Goal: Information Seeking & Learning: Learn about a topic

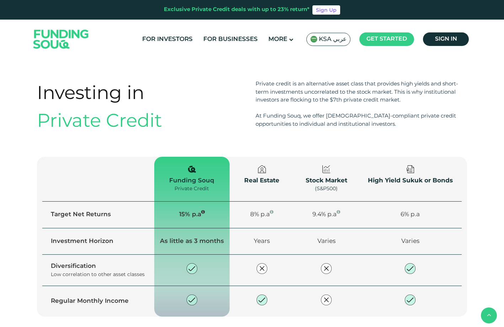
scroll to position [735, 0]
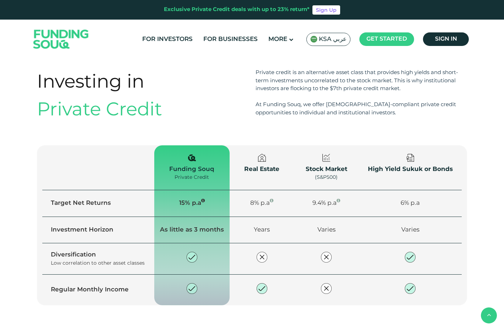
click at [255, 168] on div "Real Estate" at bounding box center [262, 169] width 48 height 9
click at [263, 160] on div at bounding box center [262, 159] width 48 height 11
click at [323, 165] on div "Stock Market" at bounding box center [327, 169] width 48 height 9
click at [391, 165] on div "High Yield Sukuk or Bonds" at bounding box center [410, 169] width 86 height 9
click at [204, 198] on icon at bounding box center [203, 200] width 4 height 4
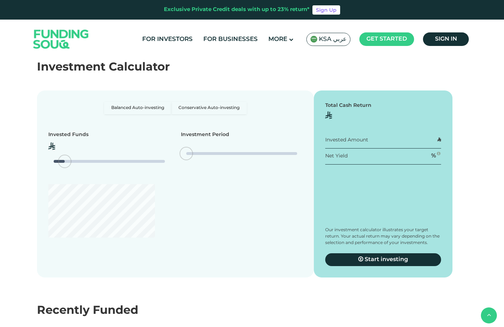
scroll to position [1185, 0]
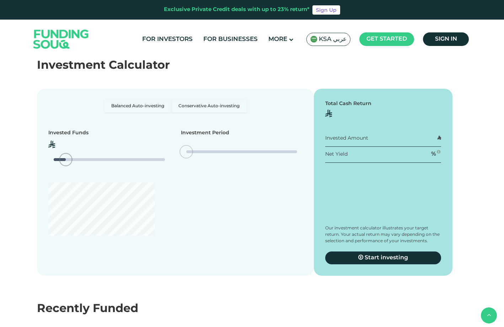
type tc-range-slider "10000"
drag, startPoint x: 69, startPoint y: 154, endPoint x: 46, endPoint y: 163, distance: 25.4
click at [46, 160] on div "Balanced Auto-investing Conservative Auto-investing Invested Funds ʢ" at bounding box center [175, 182] width 277 height 187
type tc-range-slider "1"
drag, startPoint x: 189, startPoint y: 145, endPoint x: 114, endPoint y: 145, distance: 74.7
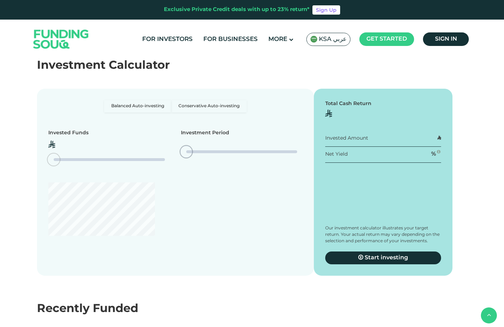
click at [114, 145] on div "Invested Funds ʢ Investment Period" at bounding box center [175, 150] width 254 height 42
click at [150, 104] on label "Balanced Auto-investing" at bounding box center [137, 106] width 67 height 12
click at [168, 102] on label "Balanced Auto-investing" at bounding box center [137, 106] width 67 height 12
click at [109, 102] on input "Balanced Auto-investing" at bounding box center [106, 102] width 5 height 5
click at [201, 100] on label "Conservative Auto-investing" at bounding box center [208, 106] width 75 height 12
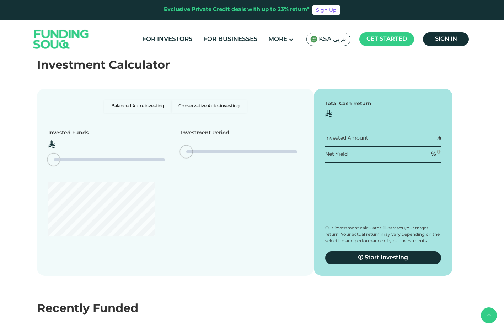
click at [109, 100] on input "Conservative Auto-investing" at bounding box center [106, 102] width 5 height 5
radio input "true"
click at [372, 135] on div "Invested Amount ʢ" at bounding box center [383, 140] width 116 height 12
click at [354, 134] on div "Invested Amount" at bounding box center [346, 137] width 43 height 7
click at [350, 134] on div "Invested Amount" at bounding box center [346, 137] width 43 height 7
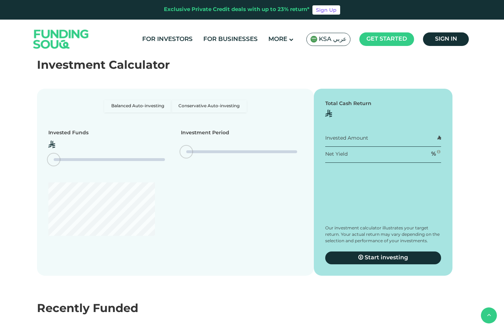
click at [350, 134] on div "Invested Amount" at bounding box center [346, 137] width 43 height 7
click at [417, 135] on div "Invested Amount ʢ" at bounding box center [383, 140] width 116 height 12
click at [439, 135] on span "ʢ" at bounding box center [440, 137] width 4 height 5
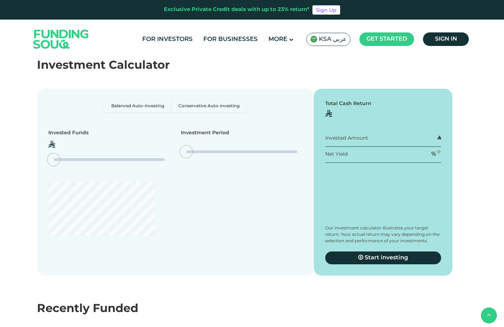
drag, startPoint x: 413, startPoint y: 135, endPoint x: 400, endPoint y: 137, distance: 12.9
click at [412, 135] on div "Invested Amount ʢ" at bounding box center [383, 140] width 116 height 12
click at [346, 152] on span "Net Yield" at bounding box center [336, 154] width 22 height 5
click at [343, 152] on span "Net Yield" at bounding box center [336, 154] width 22 height 5
click at [439, 149] on icon at bounding box center [439, 151] width 4 height 4
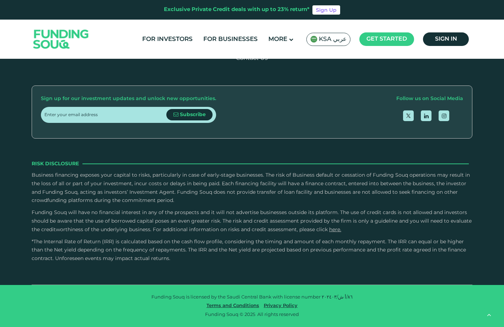
scroll to position [2021, 0]
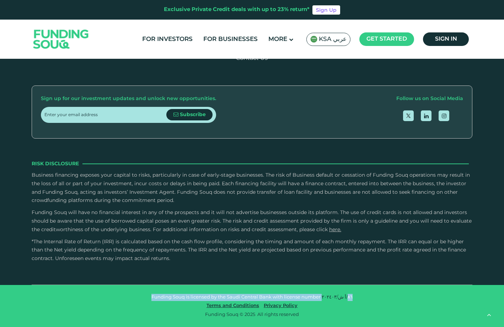
drag, startPoint x: 154, startPoint y: 296, endPoint x: 360, endPoint y: 295, distance: 206.3
click at [360, 295] on p "Funding Souq is licensed by the Saudi Central Bank with license number ٨٦/أ ش/٢…" at bounding box center [252, 296] width 430 height 7
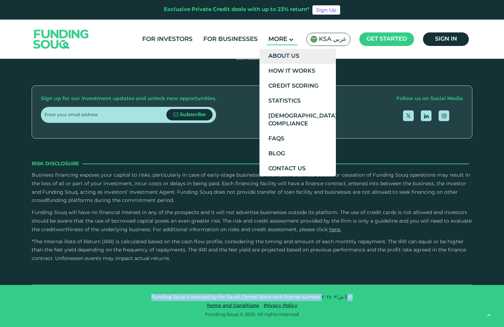
click at [288, 54] on link "About Us" at bounding box center [298, 56] width 76 height 15
